Goal: Task Accomplishment & Management: Manage account settings

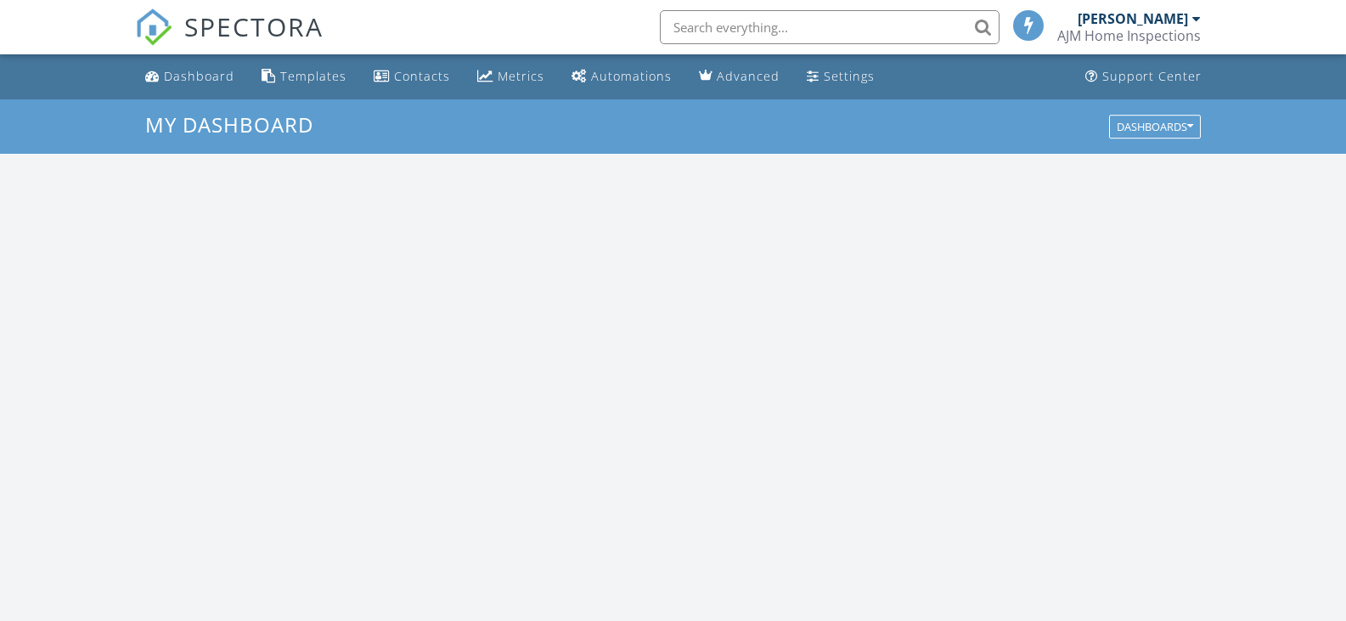
scroll to position [1572, 1372]
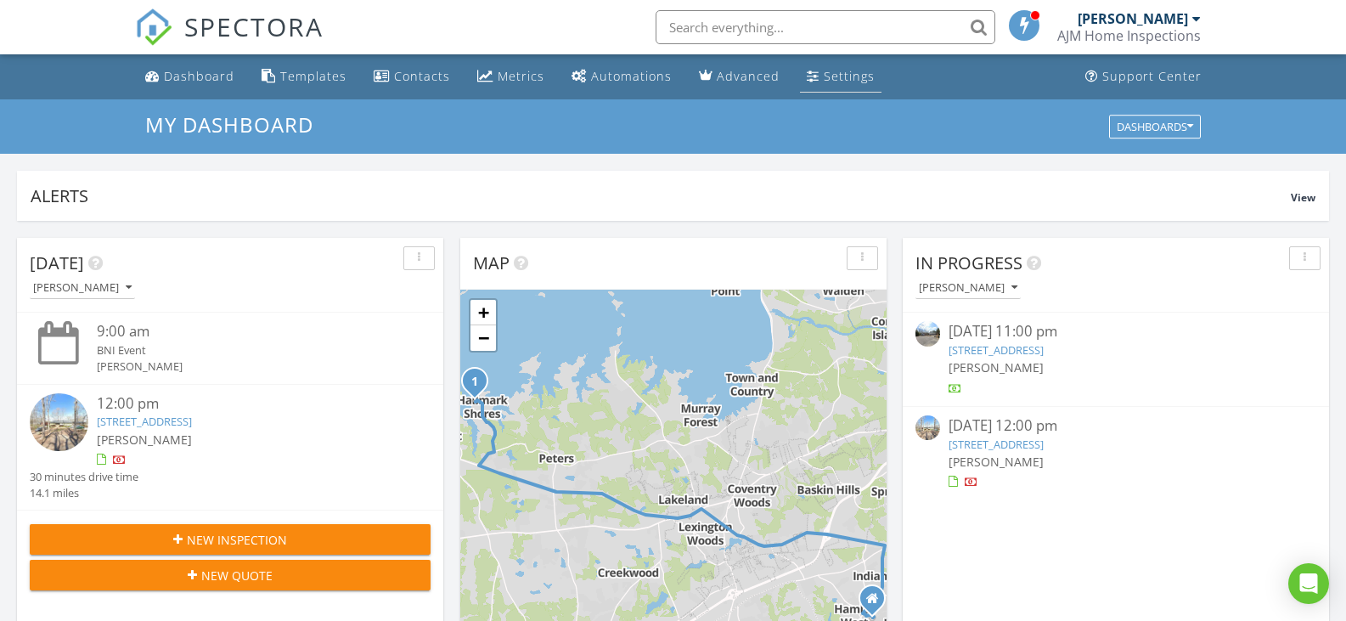
click at [844, 69] on div "Settings" at bounding box center [849, 76] width 51 height 16
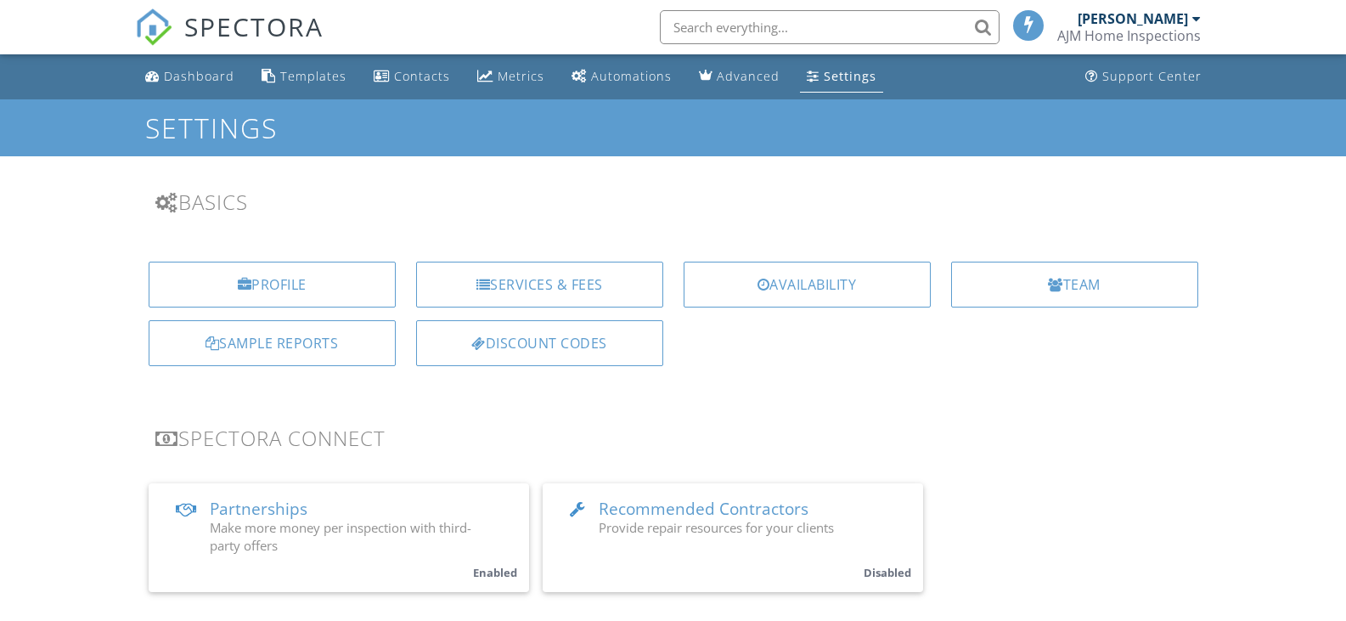
click at [285, 54] on div "SPECTORA" at bounding box center [229, 27] width 189 height 54
click at [290, 72] on div "Templates" at bounding box center [313, 76] width 66 height 16
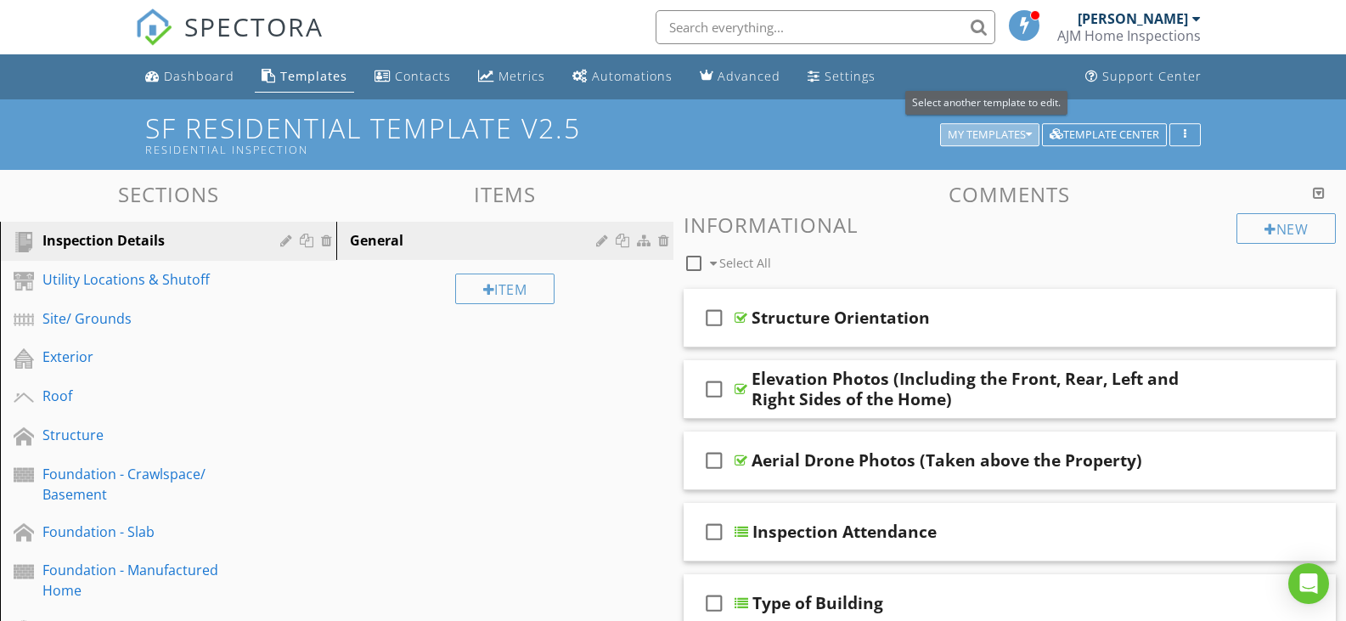
click at [989, 133] on div "My Templates" at bounding box center [990, 135] width 84 height 12
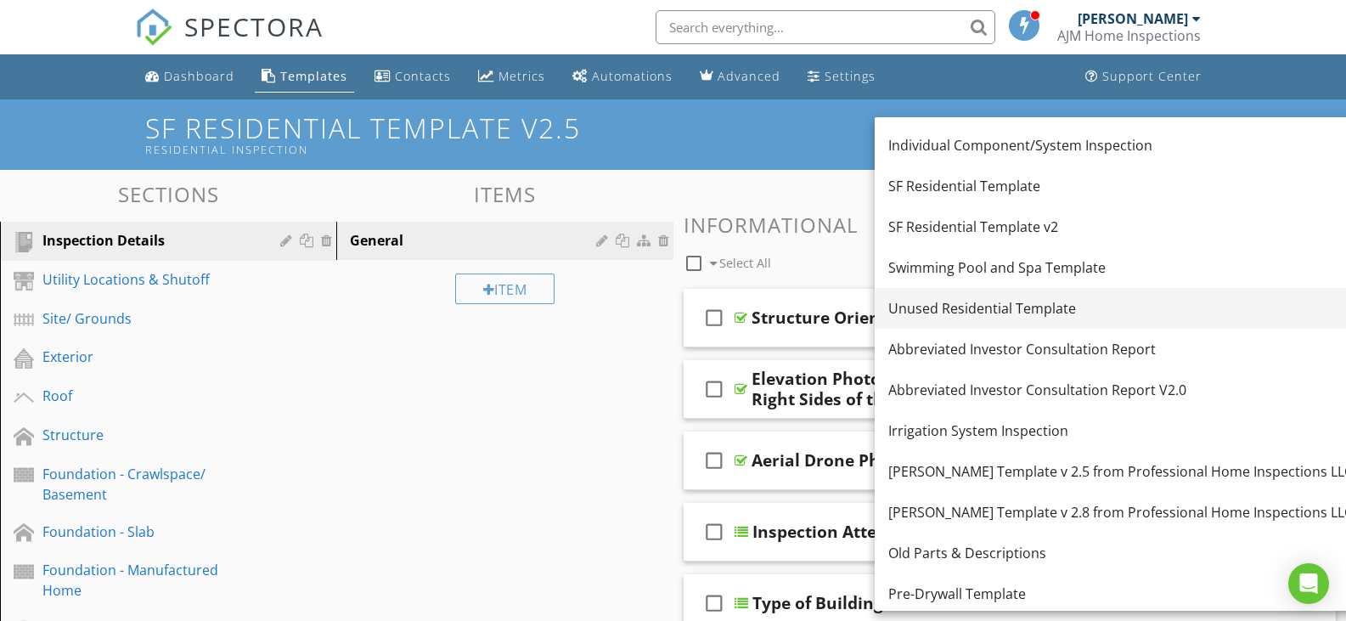
scroll to position [118, 0]
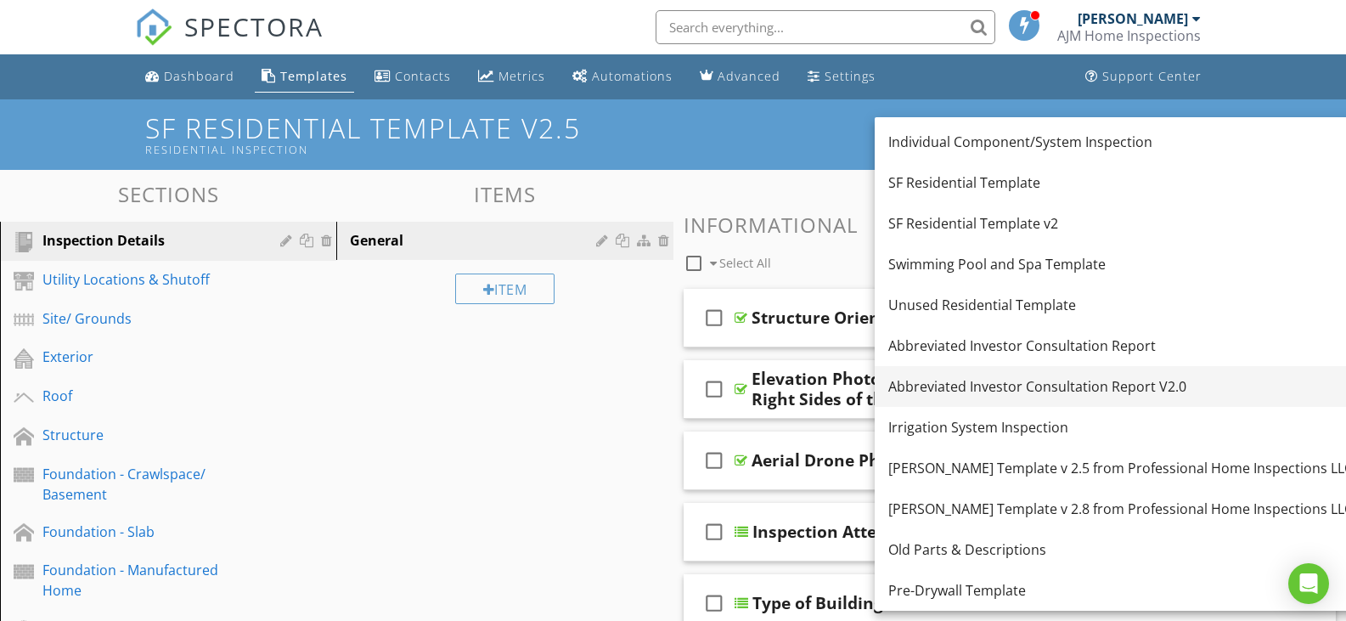
click at [983, 382] on div "Abbreviated Investor Consultation Report V2.0" at bounding box center [1120, 386] width 465 height 20
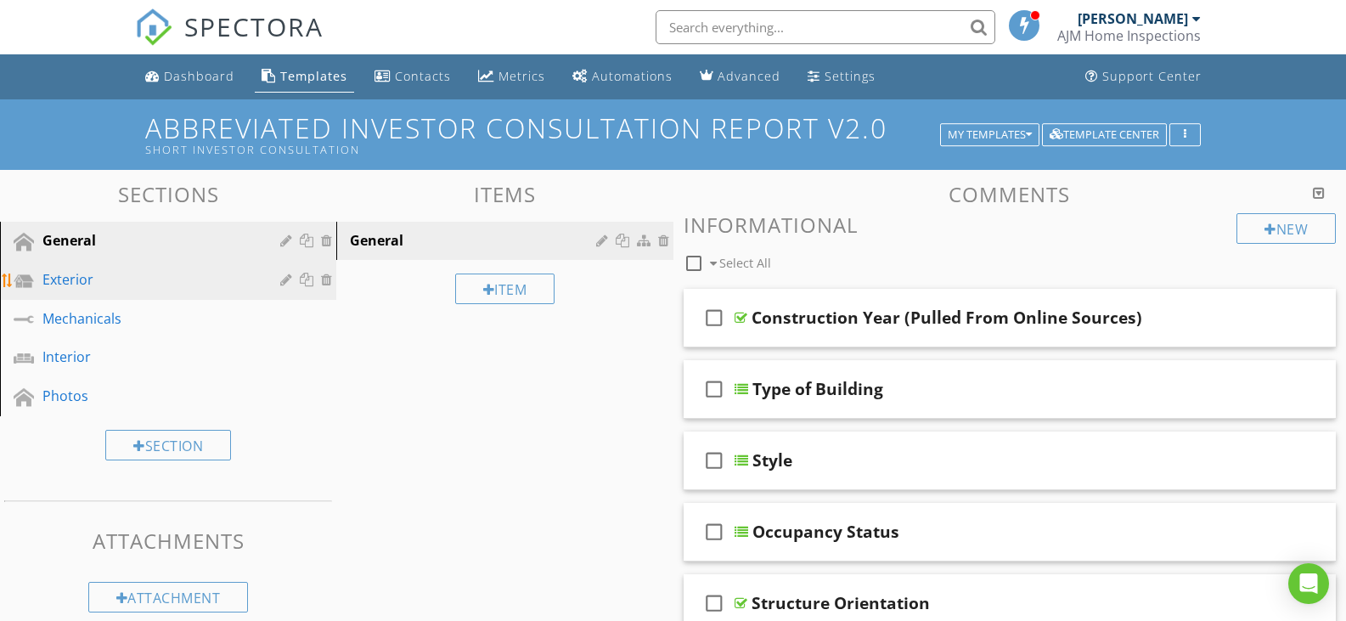
click at [155, 284] on div "Exterior" at bounding box center [148, 279] width 213 height 20
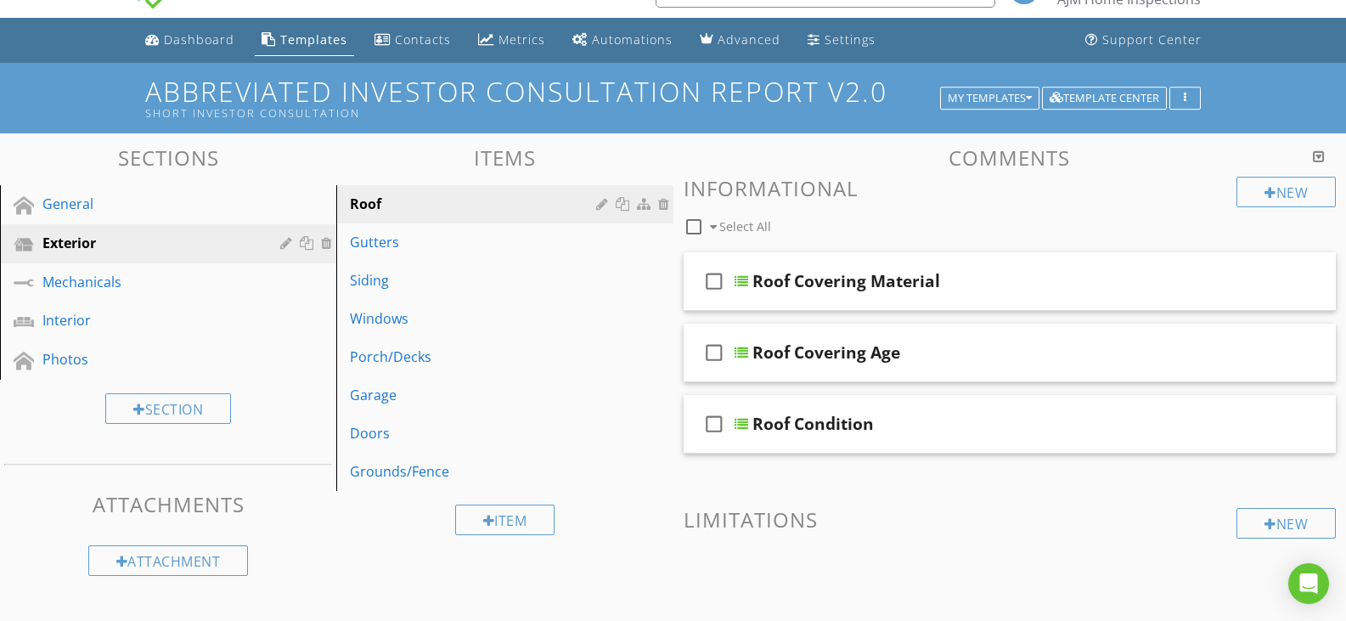
scroll to position [0, 0]
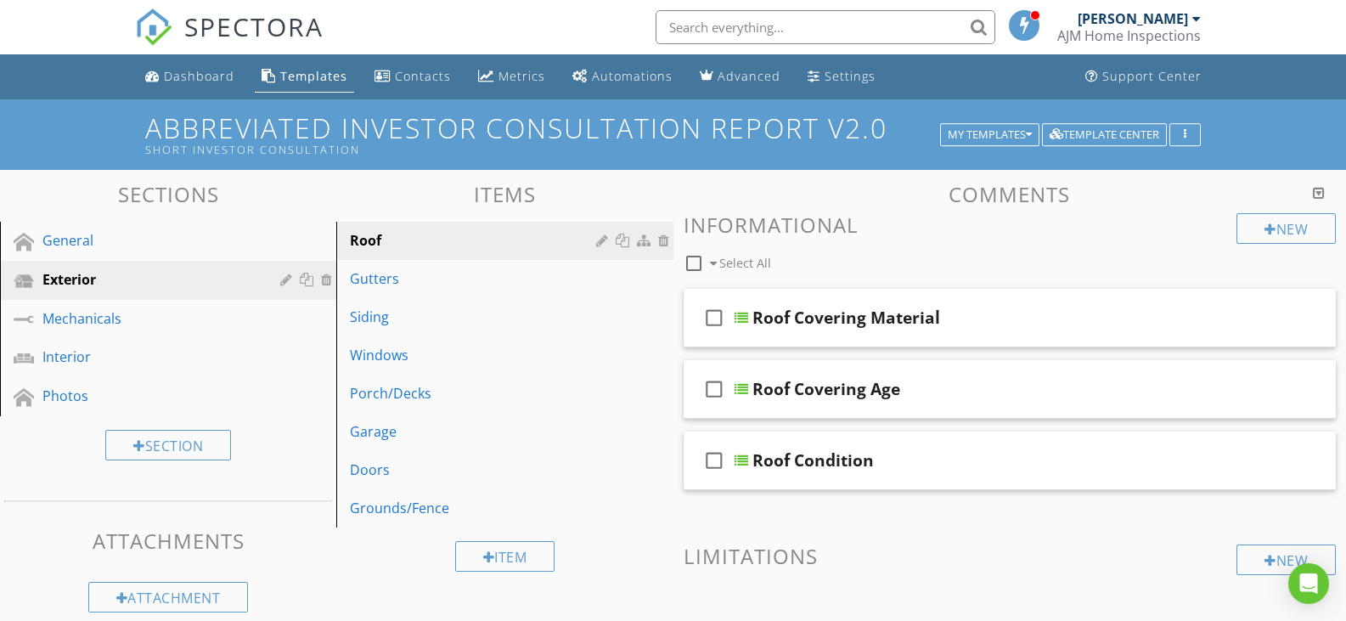
click at [1320, 194] on div at bounding box center [1319, 193] width 12 height 14
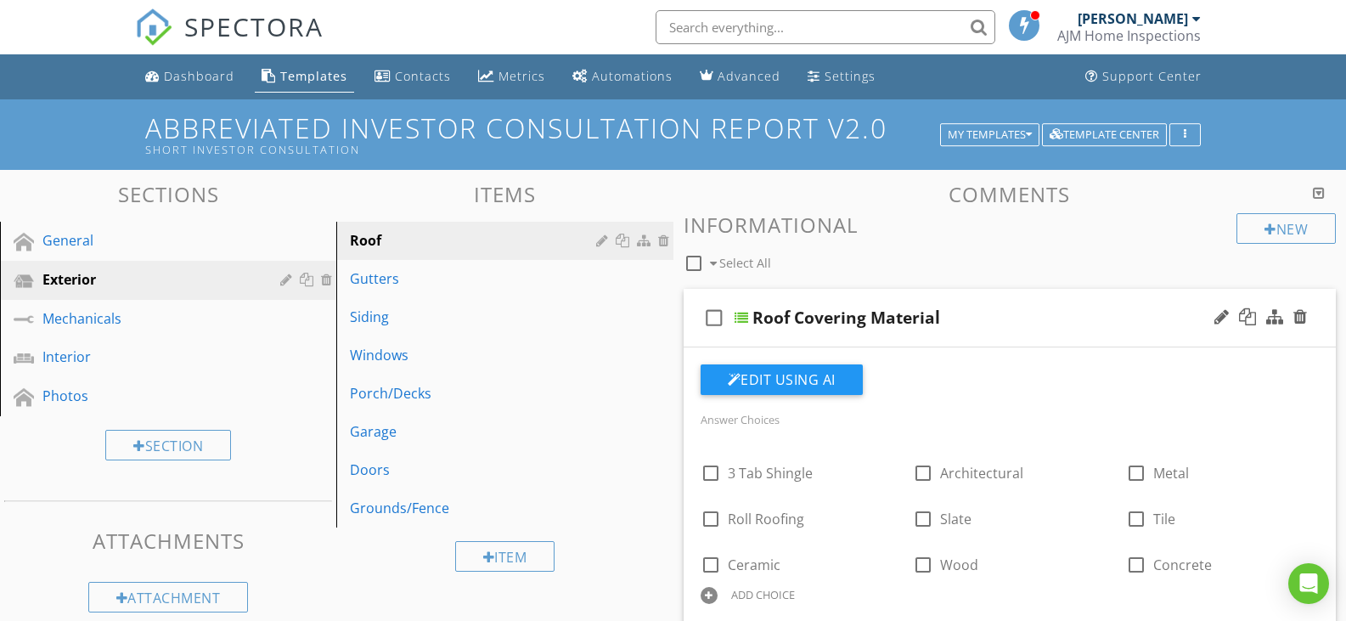
click at [709, 318] on icon "check_box_outline_blank" at bounding box center [714, 317] width 27 height 41
click at [709, 318] on icon "check_box" at bounding box center [714, 317] width 27 height 41
click at [953, 316] on div "Roof Covering Material" at bounding box center [984, 317] width 464 height 20
click at [931, 316] on div "Roof Covering Material" at bounding box center [846, 317] width 188 height 20
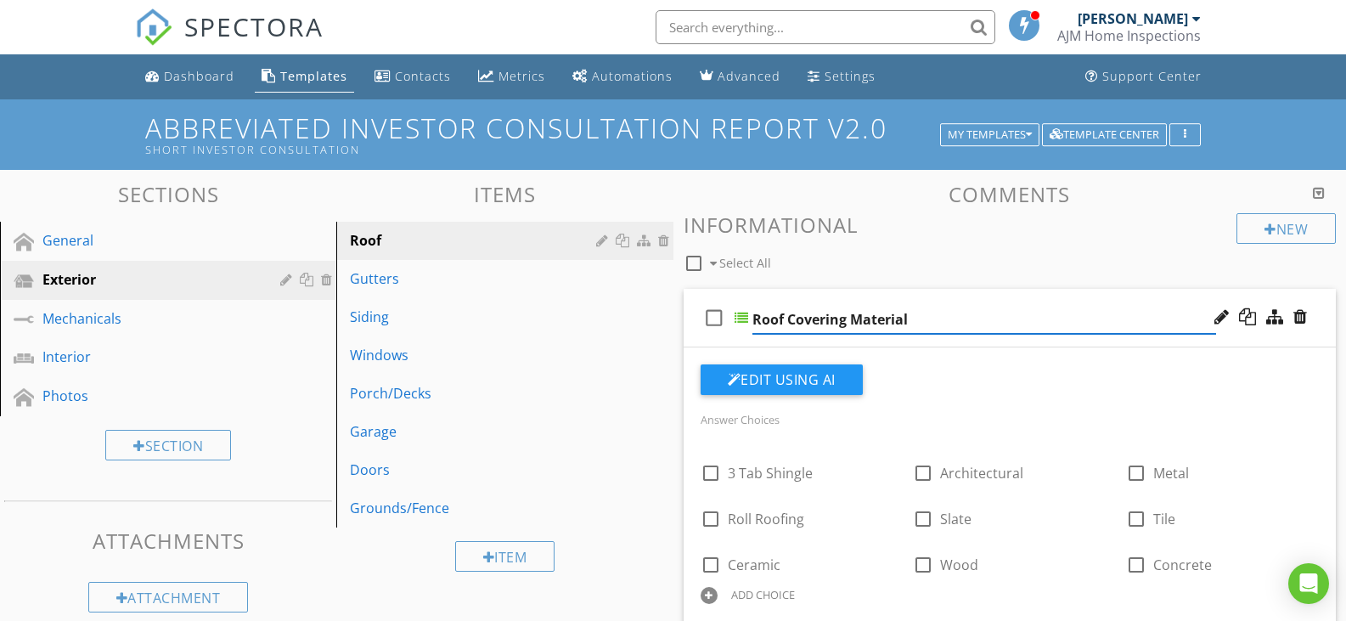
click at [713, 330] on icon "check_box_outline_blank" at bounding box center [714, 317] width 27 height 41
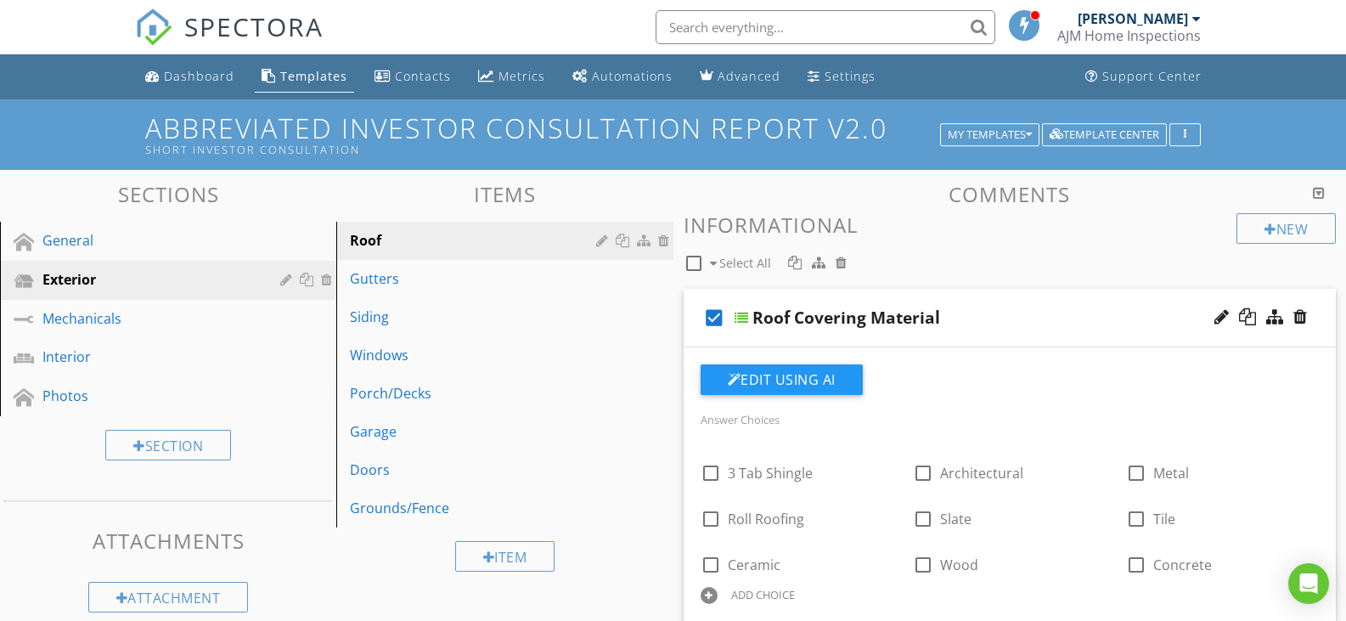
click at [713, 330] on icon "check_box" at bounding box center [714, 317] width 27 height 41
click at [738, 317] on div at bounding box center [742, 318] width 14 height 14
click at [749, 315] on div "check_box_outline_blank Roof Covering Material" at bounding box center [1010, 318] width 653 height 59
click at [1317, 192] on div at bounding box center [1319, 193] width 12 height 14
click at [1321, 195] on div at bounding box center [1319, 193] width 12 height 14
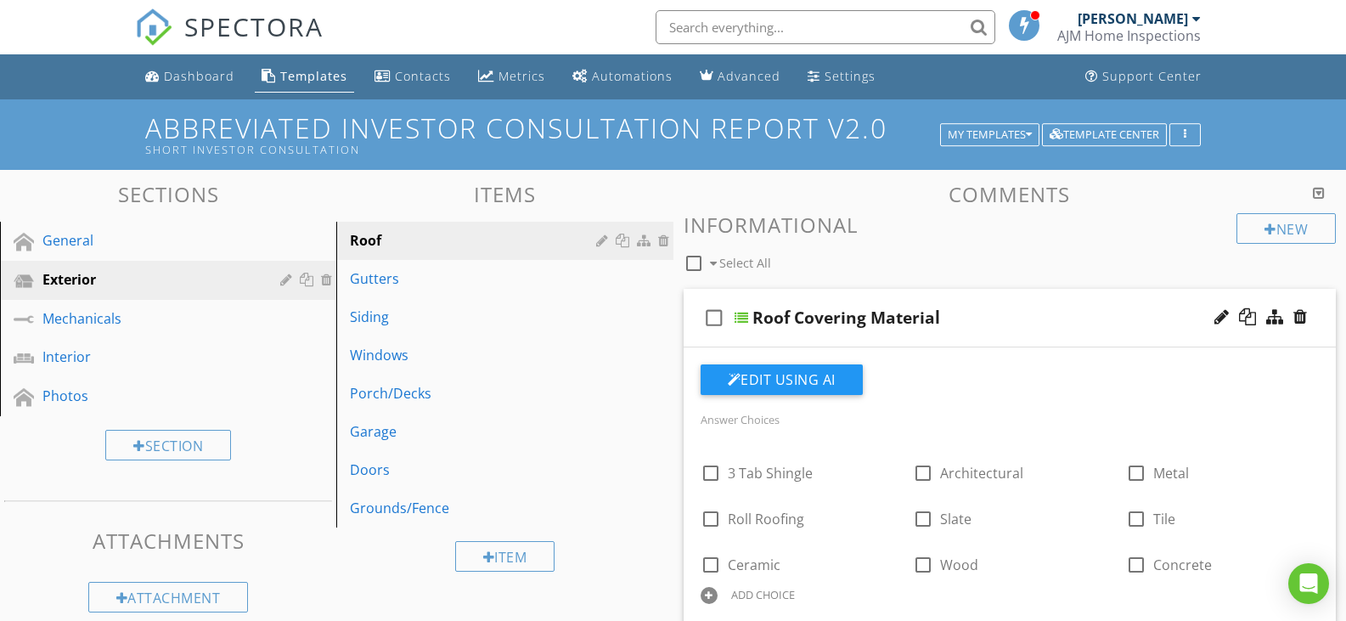
click at [1321, 194] on div at bounding box center [1319, 193] width 12 height 14
click at [424, 273] on div "Gutters" at bounding box center [475, 278] width 251 height 20
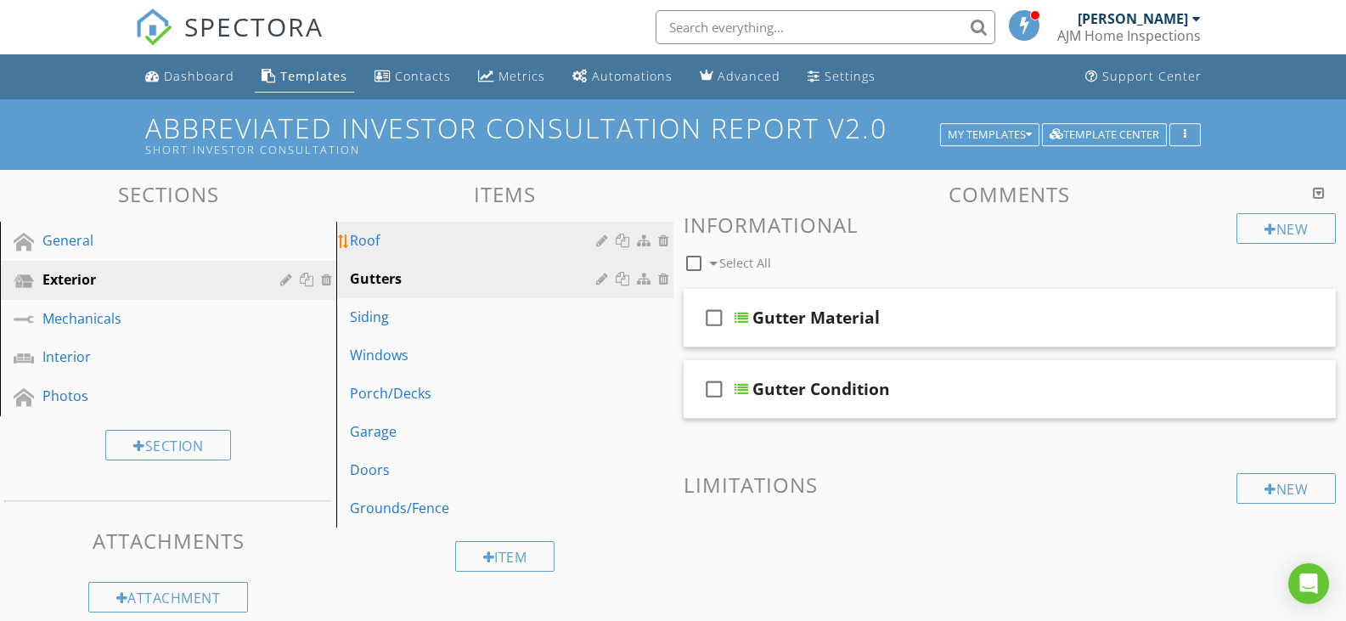
click at [420, 252] on link "Roof" at bounding box center [506, 240] width 331 height 37
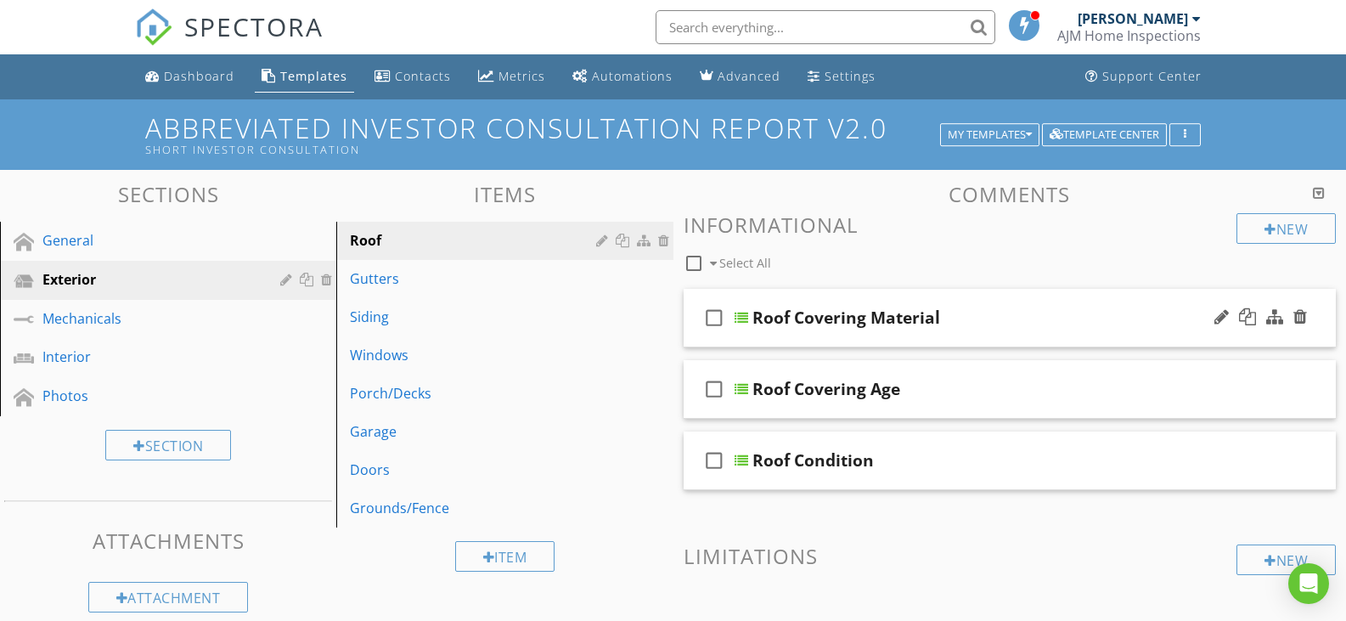
click at [740, 316] on div at bounding box center [742, 318] width 14 height 14
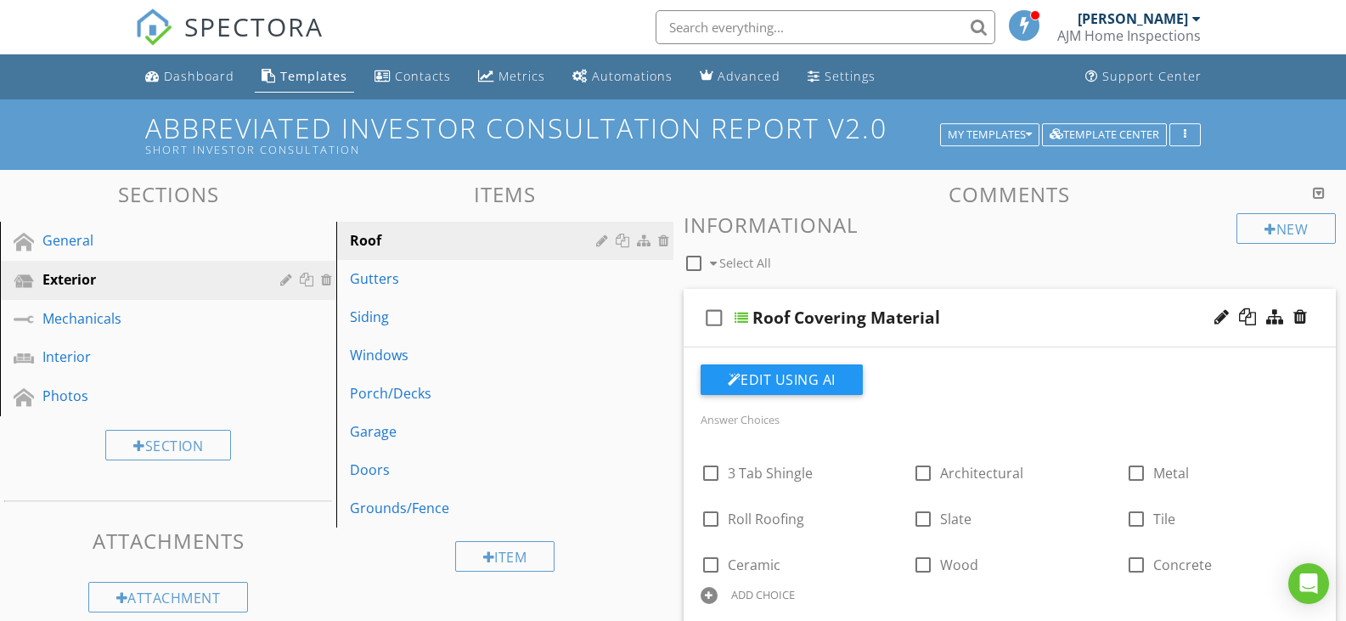
click at [715, 261] on span at bounding box center [713, 263] width 7 height 12
click at [713, 261] on span at bounding box center [713, 263] width 7 height 12
checkbox input "false"
click at [743, 318] on div at bounding box center [742, 318] width 14 height 14
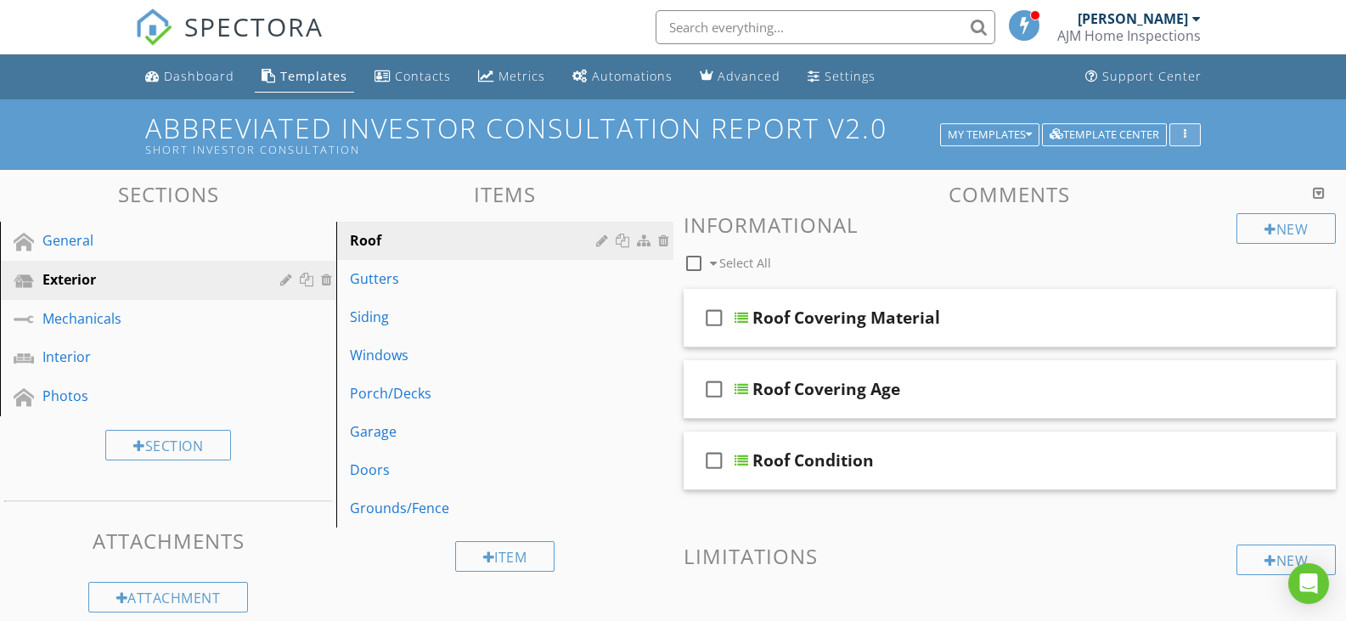
click at [1179, 130] on div "button" at bounding box center [1185, 135] width 16 height 12
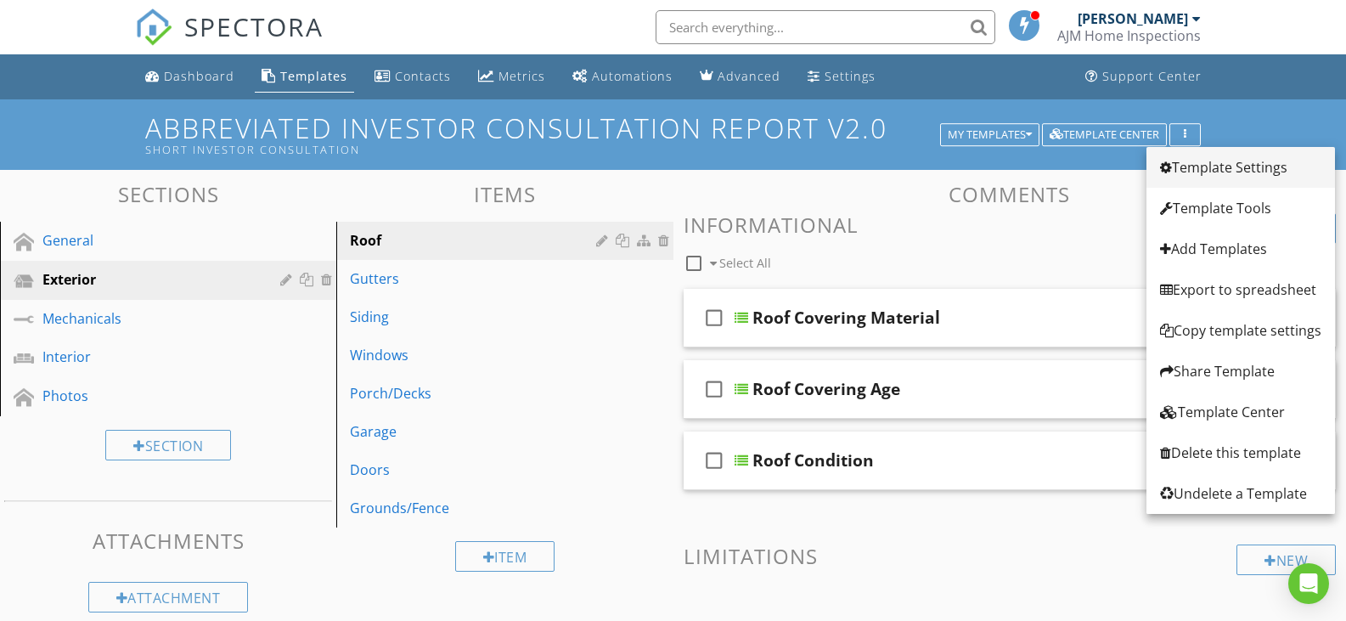
click at [1208, 167] on div "Template Settings" at bounding box center [1240, 167] width 161 height 20
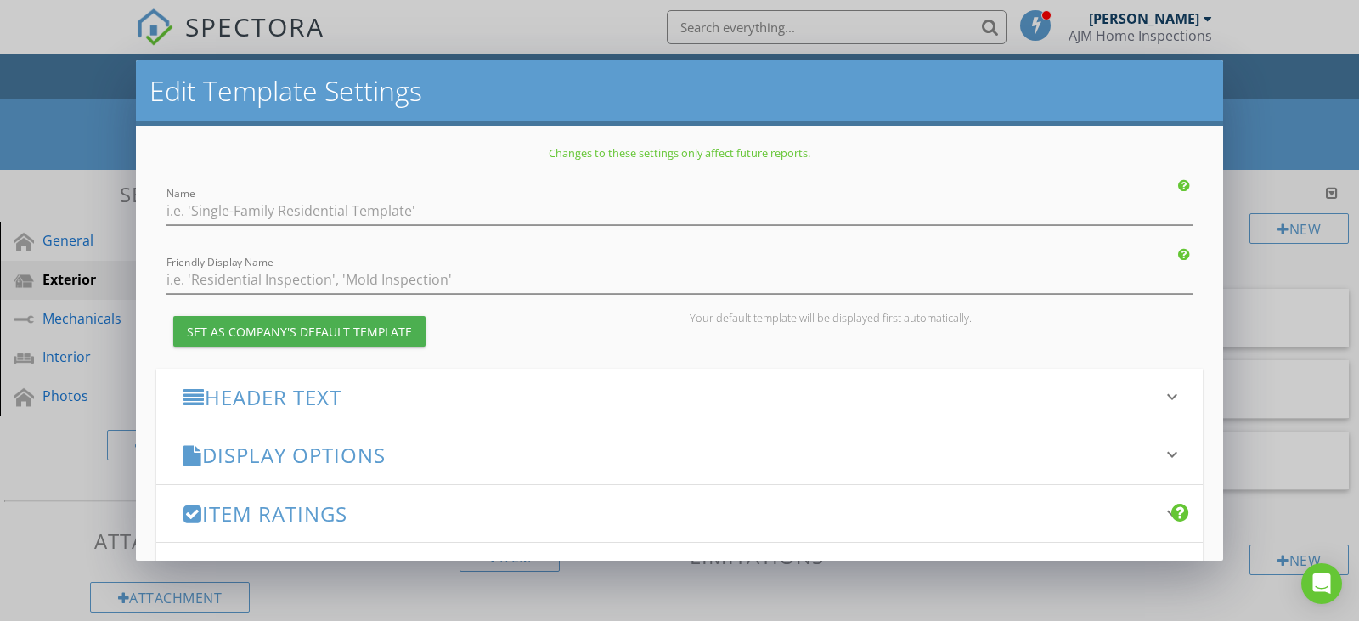
type input "Abbreviated Investor Consultation Report V2.0"
type input "Short Investor Consultation"
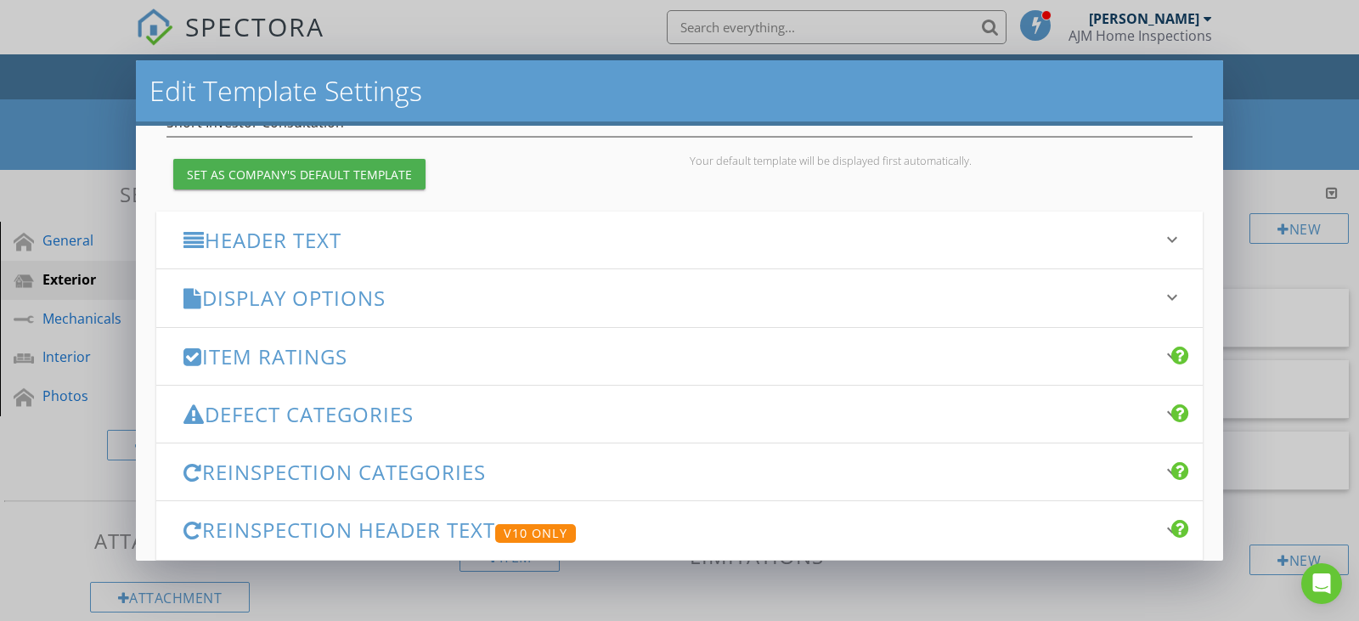
scroll to position [170, 0]
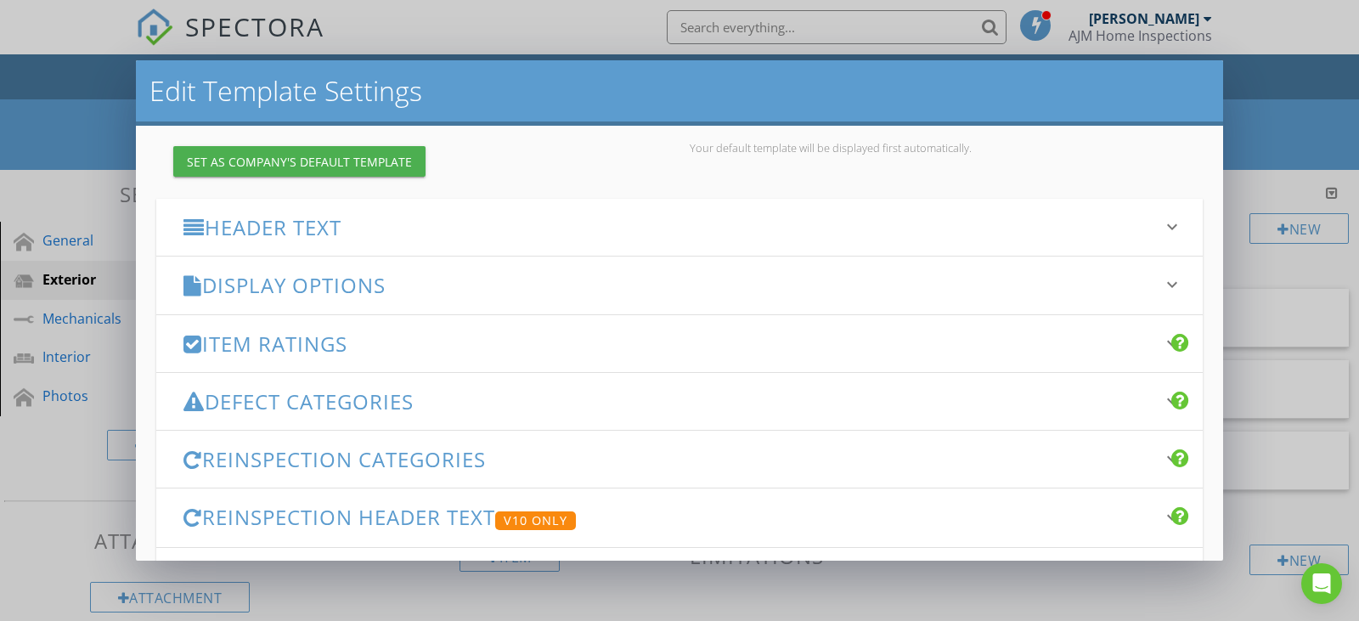
click at [352, 288] on h3 "Display Options" at bounding box center [669, 284] width 972 height 23
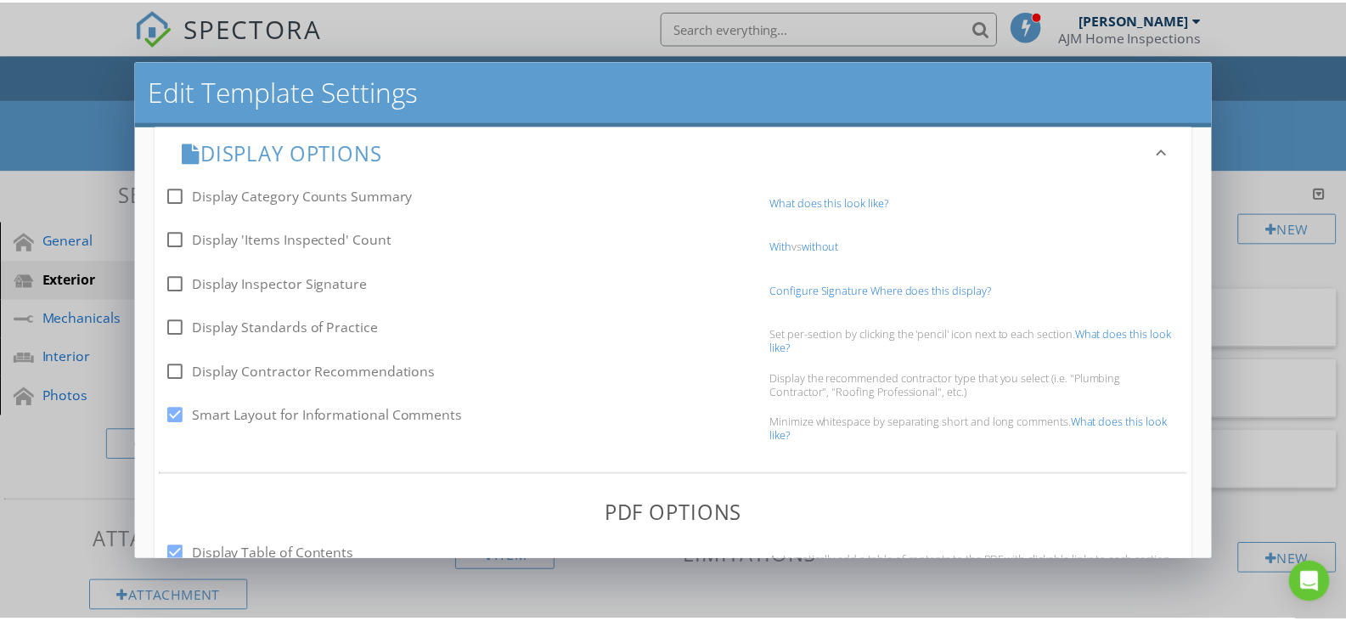
scroll to position [48, 0]
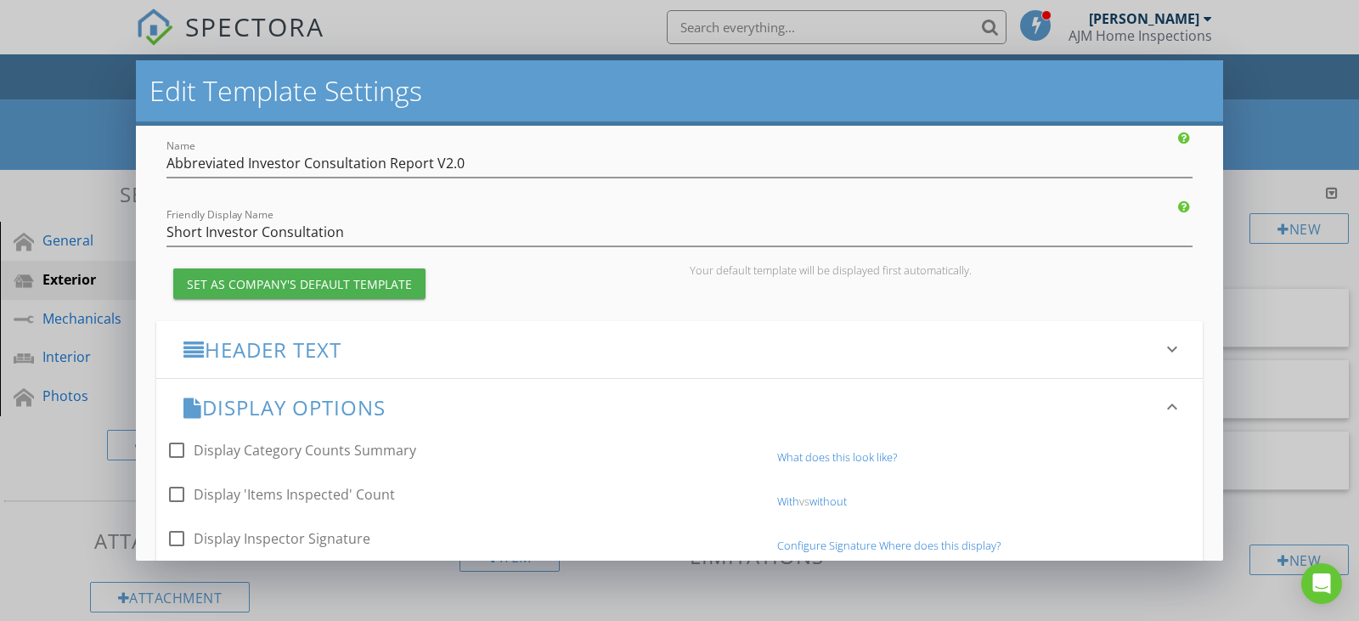
click at [60, 92] on div "Edit Template Settings Changes to these settings only affect future reports. Na…" at bounding box center [679, 310] width 1359 height 621
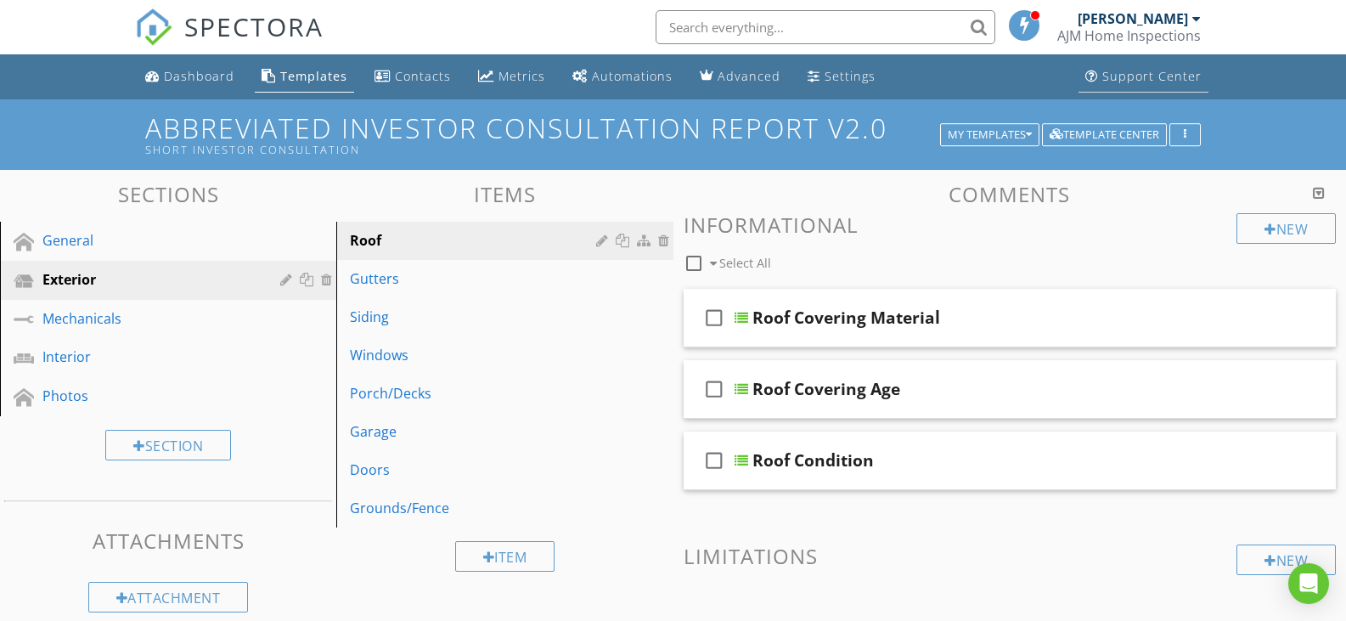
click at [1135, 73] on div "Support Center" at bounding box center [1151, 76] width 99 height 16
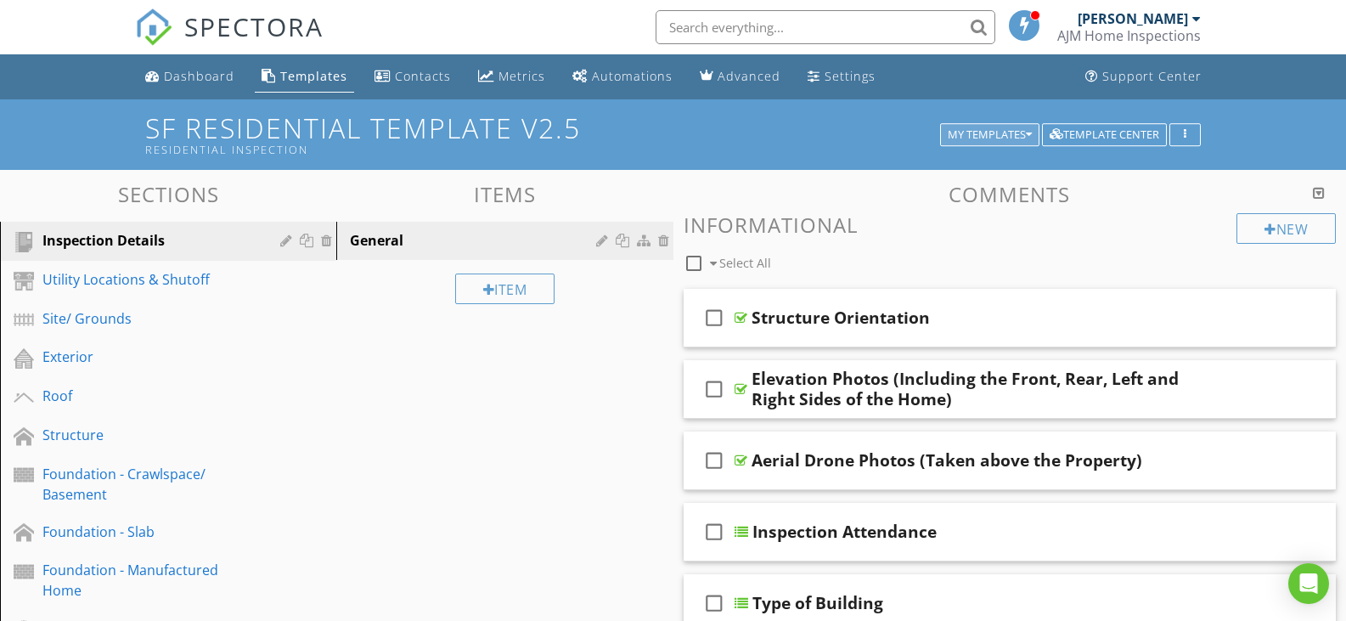
click at [983, 125] on button "My Templates" at bounding box center [989, 135] width 99 height 24
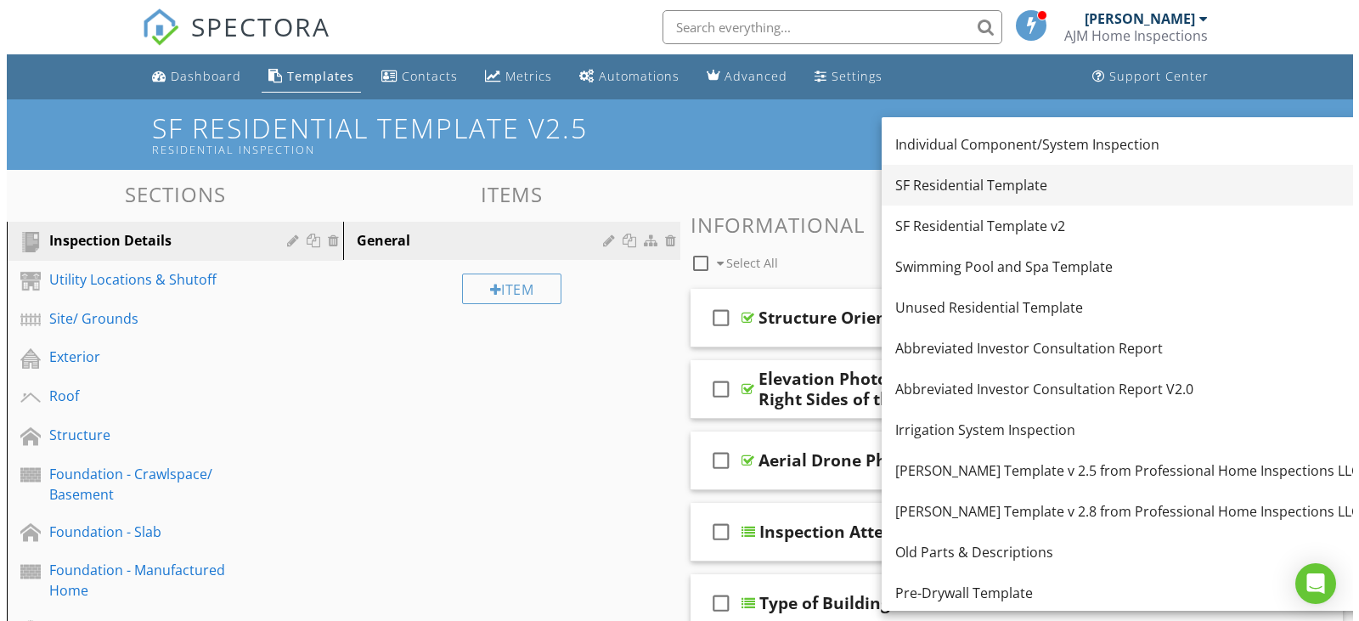
scroll to position [118, 0]
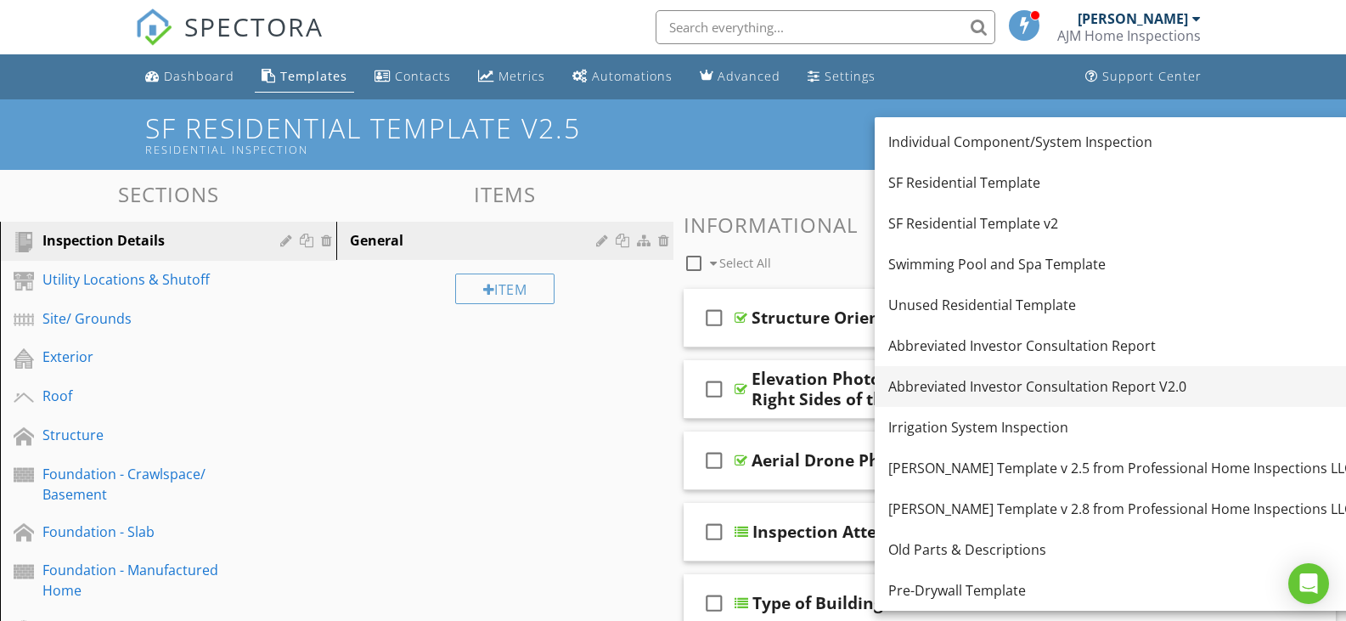
click at [1060, 385] on div "Abbreviated Investor Consultation Report V2.0" at bounding box center [1120, 386] width 465 height 20
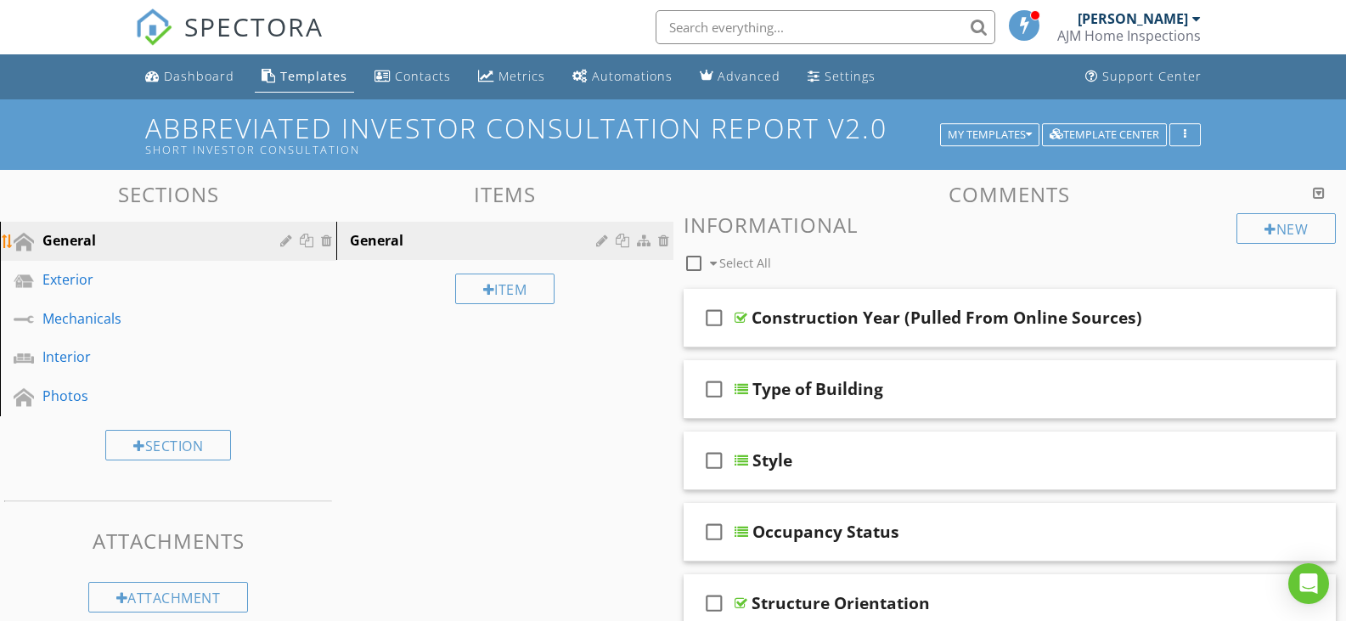
click at [285, 238] on div at bounding box center [288, 241] width 16 height 14
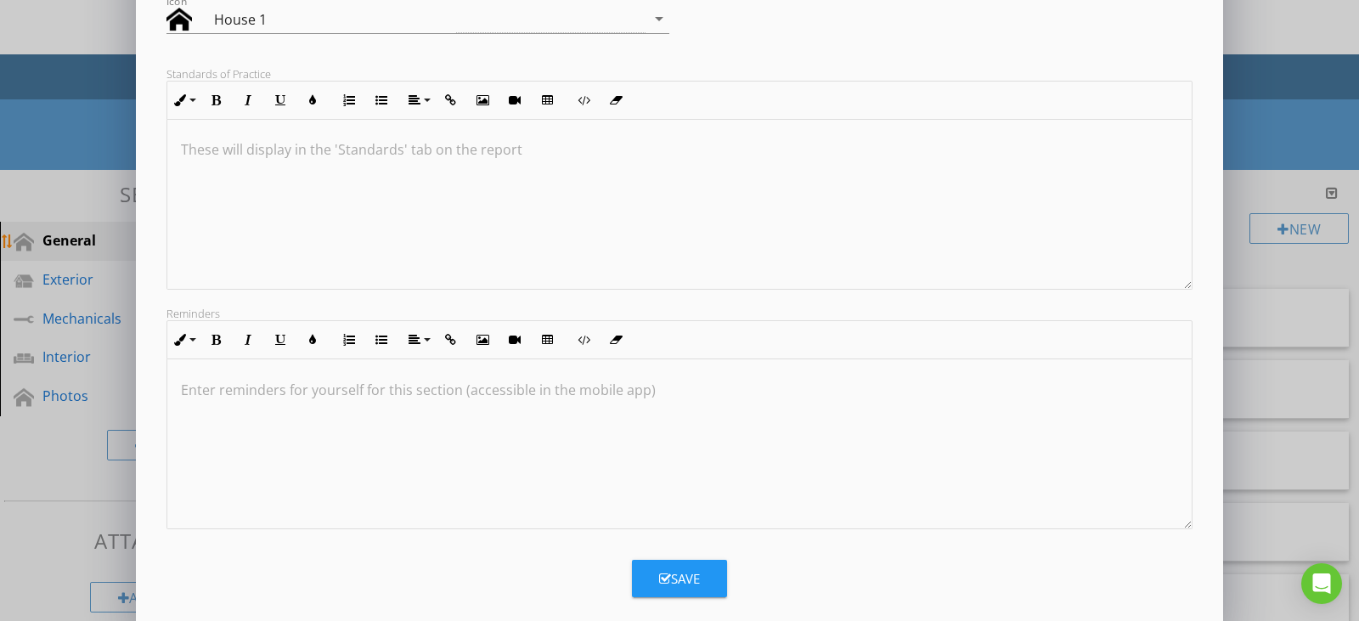
scroll to position [0, 0]
drag, startPoint x: 285, startPoint y: 238, endPoint x: 241, endPoint y: 220, distance: 47.6
click at [241, 220] on div at bounding box center [679, 205] width 1024 height 170
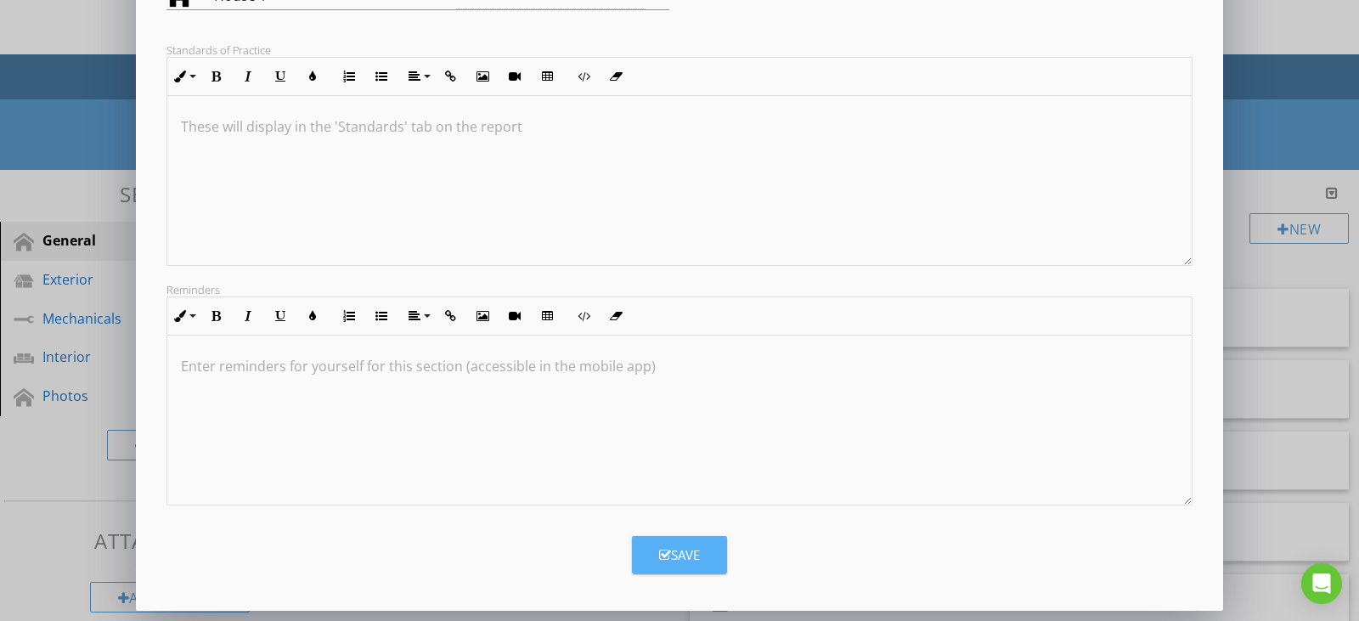
click at [692, 558] on div "Save" at bounding box center [679, 555] width 41 height 20
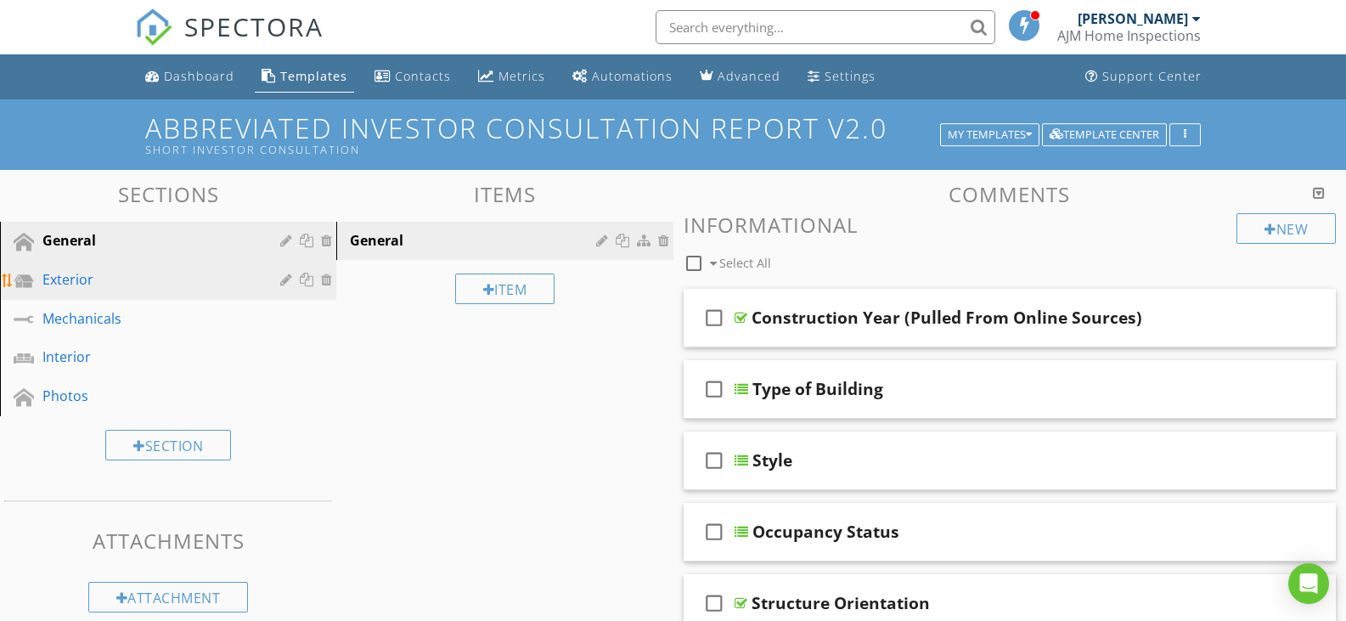
click at [168, 268] on link "Exterior" at bounding box center [170, 280] width 331 height 39
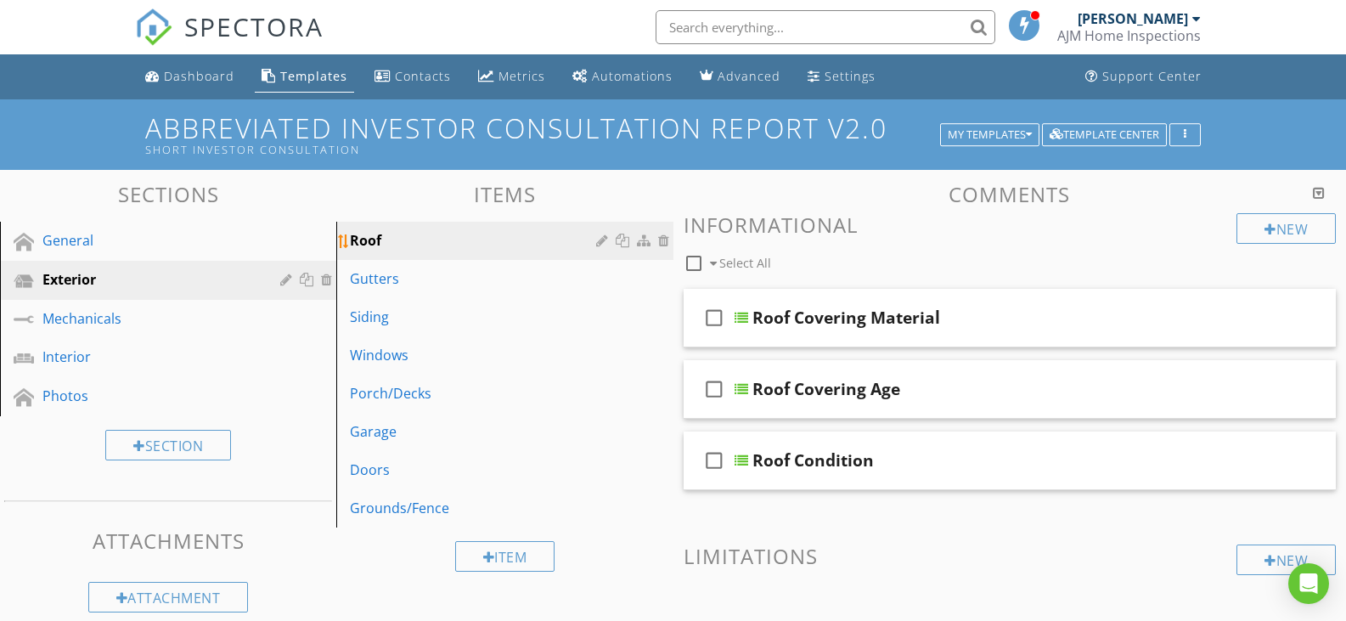
click at [596, 239] on div at bounding box center [604, 241] width 16 height 14
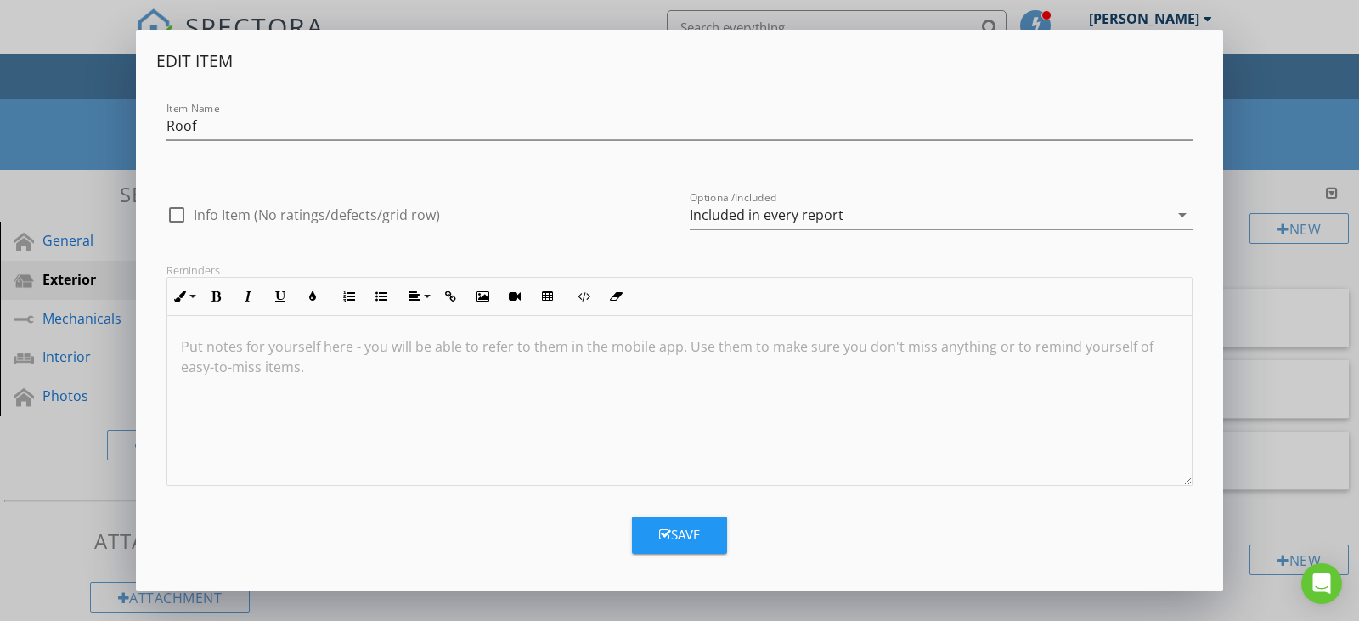
drag, startPoint x: 596, startPoint y: 239, endPoint x: 443, endPoint y: 376, distance: 205.7
click at [443, 376] on div at bounding box center [679, 401] width 1024 height 170
